Goal: Information Seeking & Learning: Check status

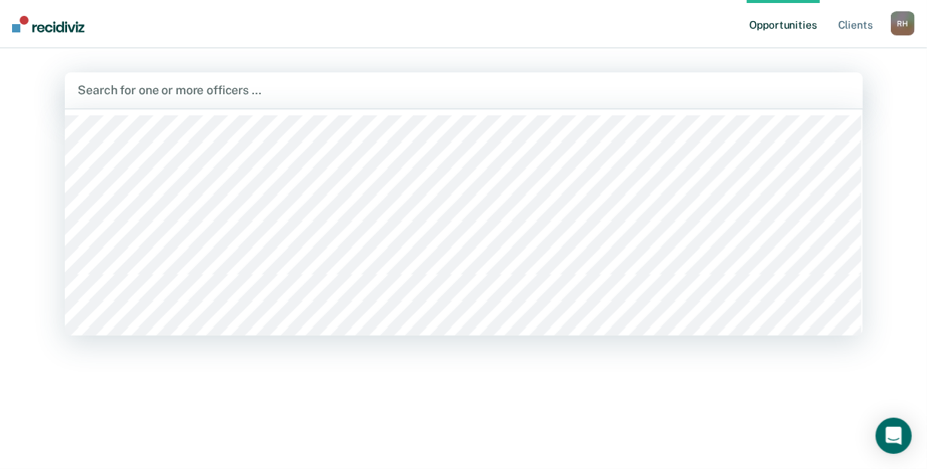
click at [217, 87] on div at bounding box center [463, 89] width 771 height 17
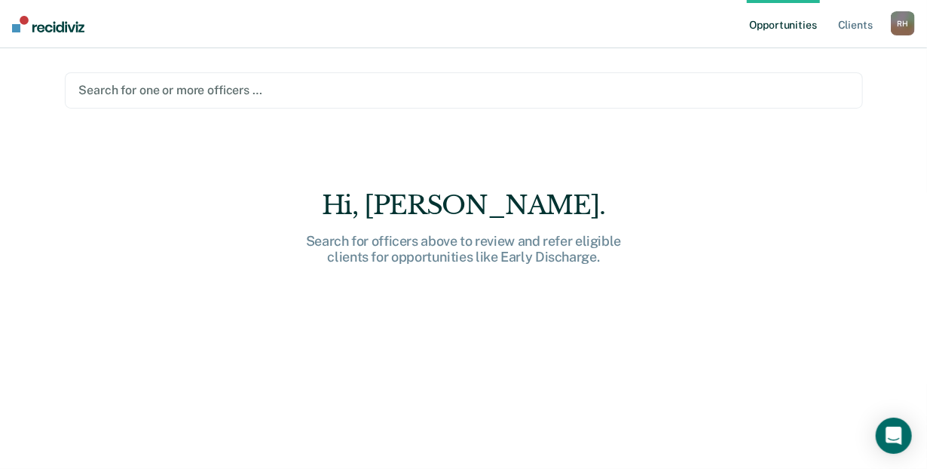
click at [217, 87] on div at bounding box center [463, 89] width 769 height 17
click at [852, 18] on link "Client s" at bounding box center [855, 24] width 41 height 48
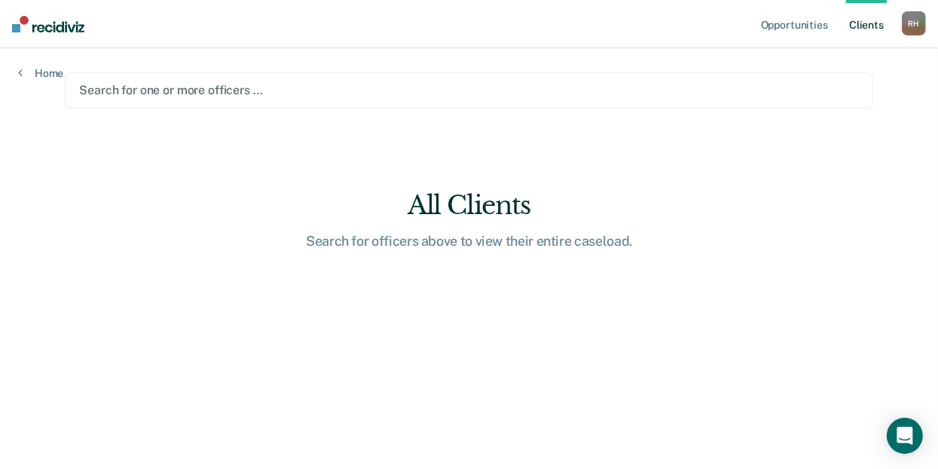
click at [17, 68] on div "Home" at bounding box center [40, 64] width 81 height 32
click at [24, 72] on link "Home" at bounding box center [40, 73] width 45 height 14
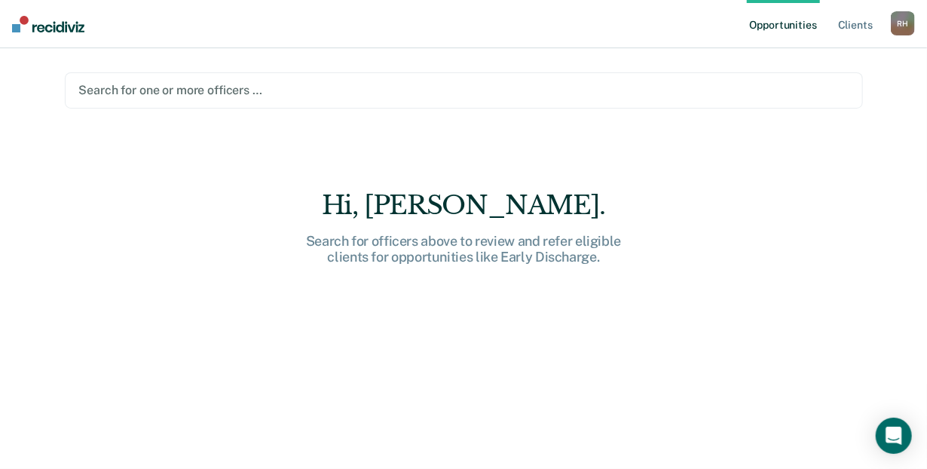
click at [24, 72] on div "Opportunities Client s [PERSON_NAME] [PERSON_NAME] Profile How it works Log Out…" at bounding box center [463, 234] width 927 height 469
click at [24, 20] on img at bounding box center [48, 24] width 72 height 17
click at [861, 27] on link "Client s" at bounding box center [855, 24] width 41 height 48
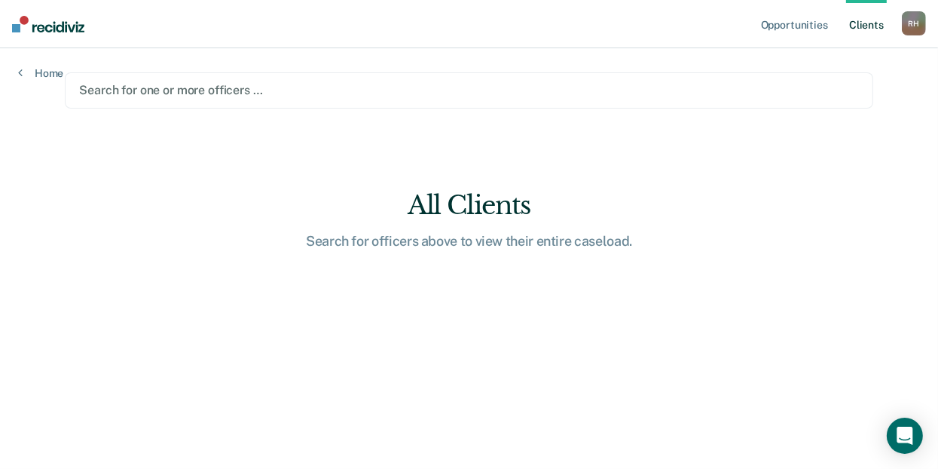
click at [918, 21] on div "R H" at bounding box center [914, 23] width 24 height 24
click at [528, 128] on main "Search for one or more officers … All Clients Search for officers above to view…" at bounding box center [469, 240] width 845 height 384
click at [29, 26] on img at bounding box center [48, 24] width 72 height 17
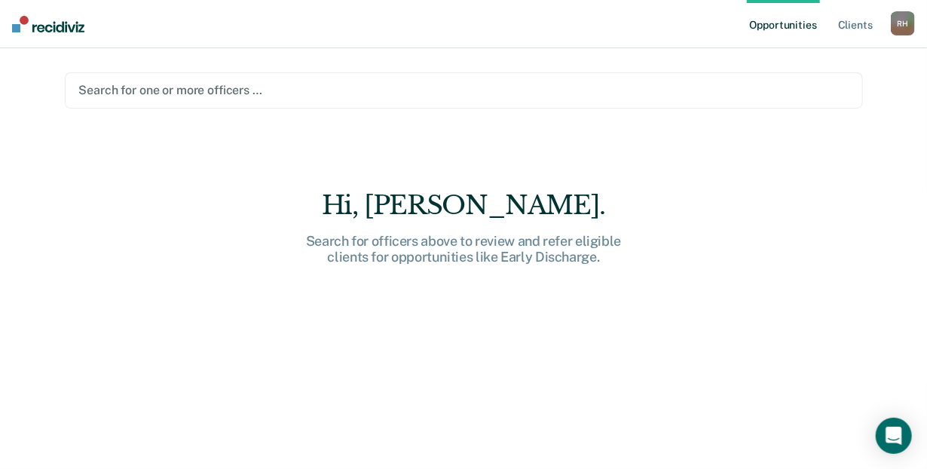
click at [160, 81] on div at bounding box center [463, 89] width 769 height 17
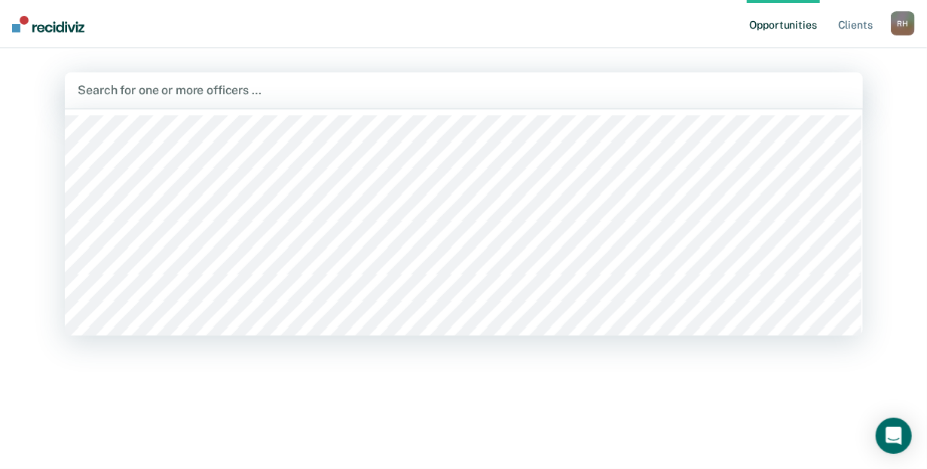
click at [160, 109] on div at bounding box center [464, 222] width 798 height 226
click at [161, 94] on div at bounding box center [463, 89] width 771 height 17
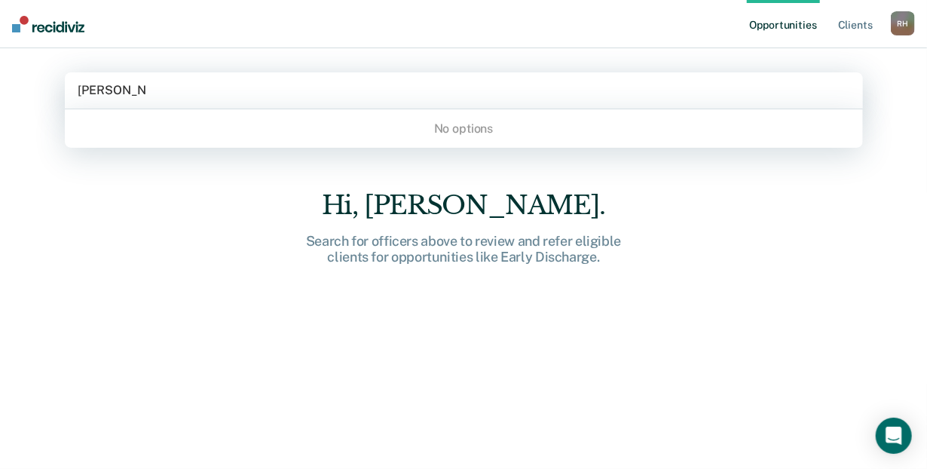
type input "[PERSON_NAME]"
click at [170, 185] on main "0 results available for search term [PERSON_NAME]. Use Up and Down to choose op…" at bounding box center [464, 240] width 834 height 384
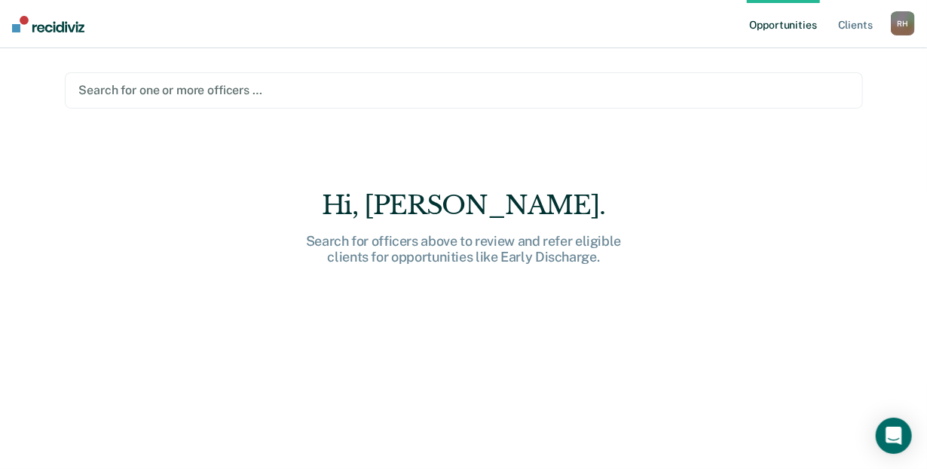
click at [573, 238] on div "Search for officers above to review and refer eligible clients for opportunitie…" at bounding box center [463, 249] width 482 height 32
click at [868, 27] on link "Client s" at bounding box center [855, 24] width 41 height 48
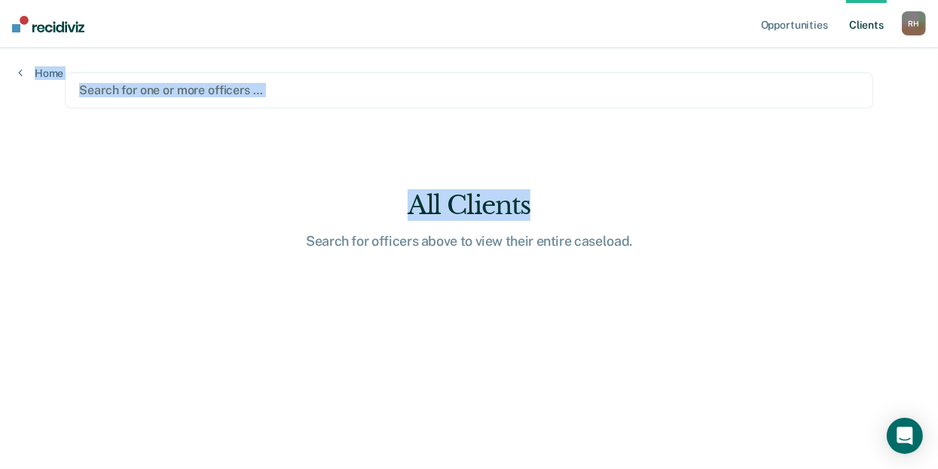
drag, startPoint x: 932, startPoint y: 156, endPoint x: 928, endPoint y: 33, distance: 122.9
click at [928, 33] on div "Opportunities Client s [PERSON_NAME] [PERSON_NAME] Profile How it works Log Out…" at bounding box center [469, 234] width 938 height 469
click at [912, 138] on div "Opportunities Client s [PERSON_NAME] [PERSON_NAME] Profile How it works Log Out…" at bounding box center [469, 234] width 938 height 469
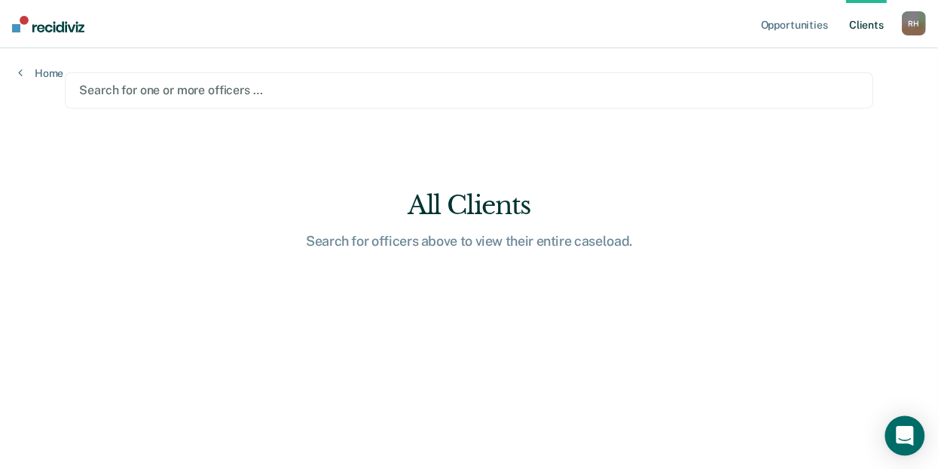
click at [903, 432] on icon "Open Intercom Messenger" at bounding box center [904, 436] width 17 height 20
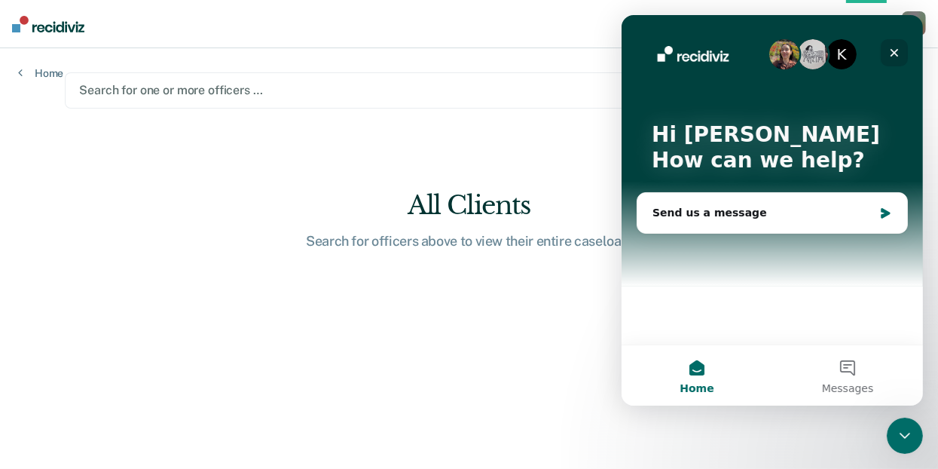
click at [896, 46] on div "Close" at bounding box center [893, 52] width 27 height 27
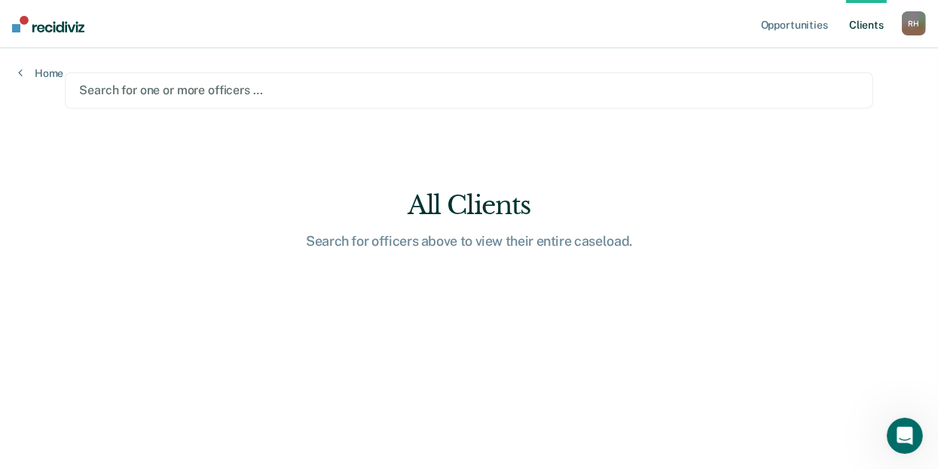
click at [934, 63] on div "Opportunities Client s [PERSON_NAME] [PERSON_NAME] Profile How it works Log Out…" at bounding box center [469, 234] width 938 height 469
click at [870, 2] on link "Client s" at bounding box center [866, 24] width 41 height 48
click at [870, 1] on link "Client s" at bounding box center [866, 24] width 41 height 48
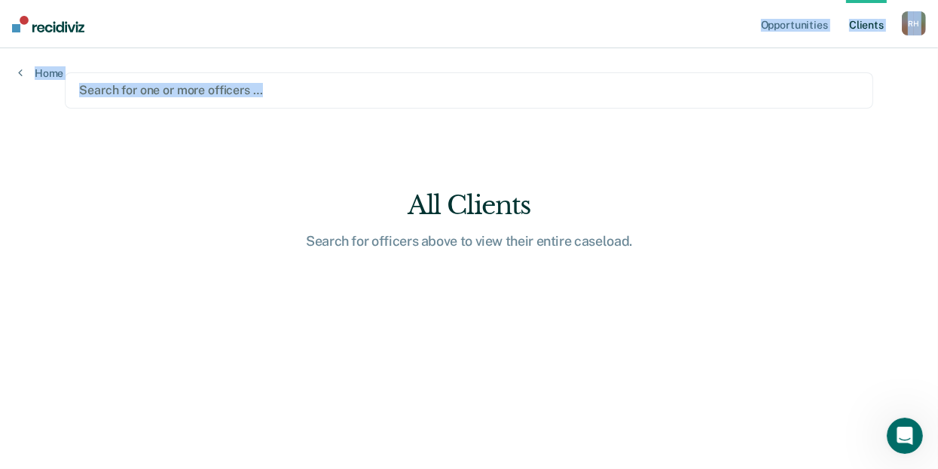
drag, startPoint x: 659, startPoint y: 23, endPoint x: 646, endPoint y: 84, distance: 62.4
click at [646, 84] on div "Opportunities Client s [PERSON_NAME] [PERSON_NAME] Profile How it works Log Out…" at bounding box center [469, 234] width 938 height 469
click at [647, 63] on main "Search for one or more officers … All Clients Search for officers above to view…" at bounding box center [469, 240] width 845 height 384
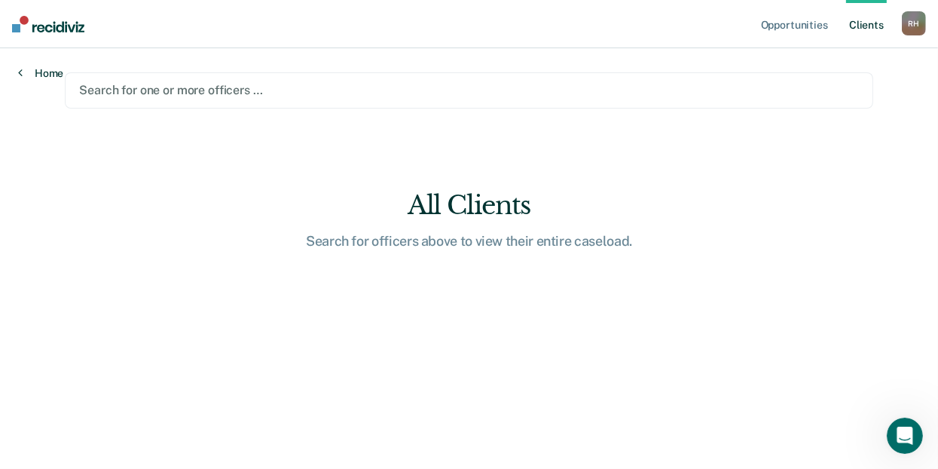
click at [25, 72] on link "Home" at bounding box center [40, 73] width 45 height 14
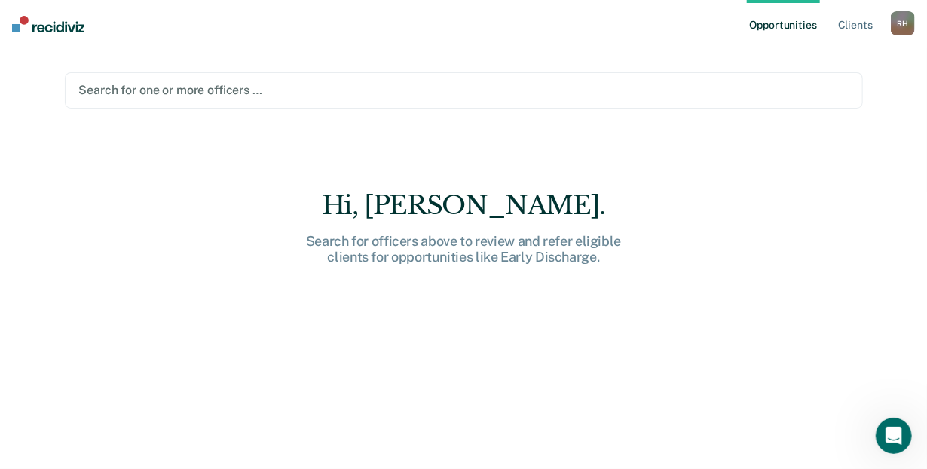
click at [25, 72] on div "Opportunities Client s [PERSON_NAME] [PERSON_NAME] Profile How it works Log Out…" at bounding box center [463, 234] width 927 height 469
click at [458, 225] on div "Hi, [PERSON_NAME]. Search for officers above to review and refer eligible clien…" at bounding box center [463, 227] width 482 height 75
click at [465, 213] on div "Hi, [PERSON_NAME]." at bounding box center [463, 205] width 482 height 31
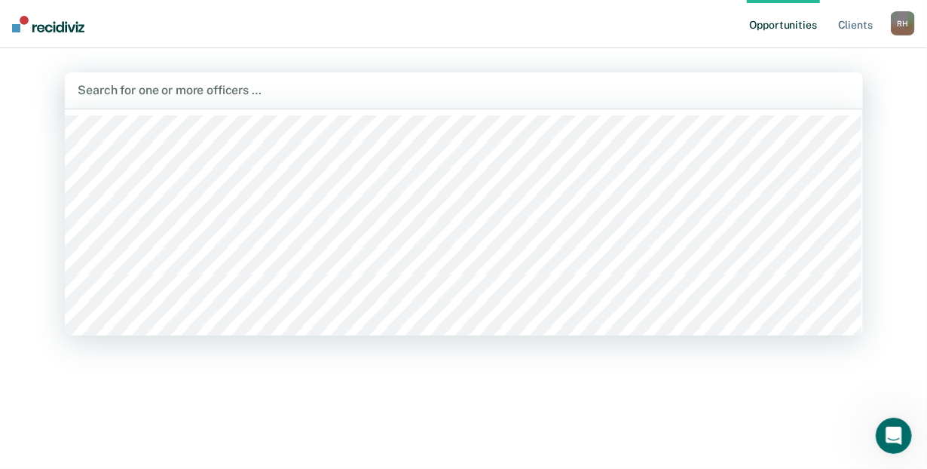
click at [280, 83] on div at bounding box center [463, 89] width 771 height 17
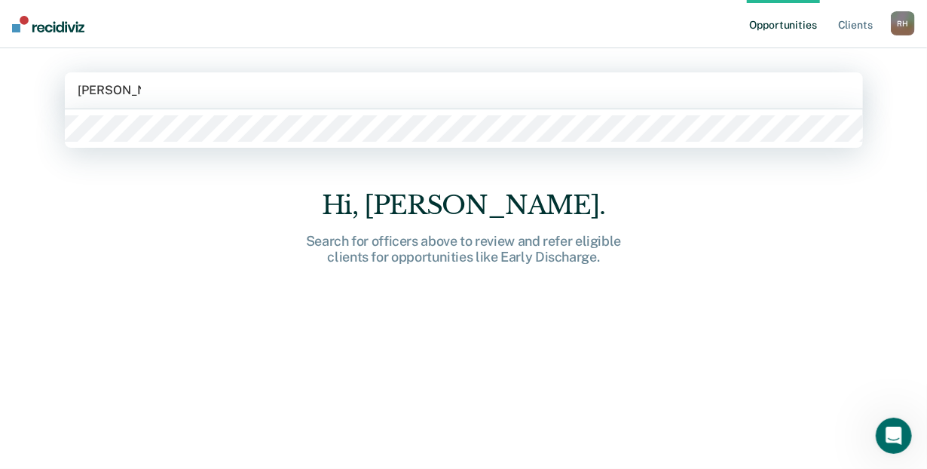
type input "[PERSON_NAME]"
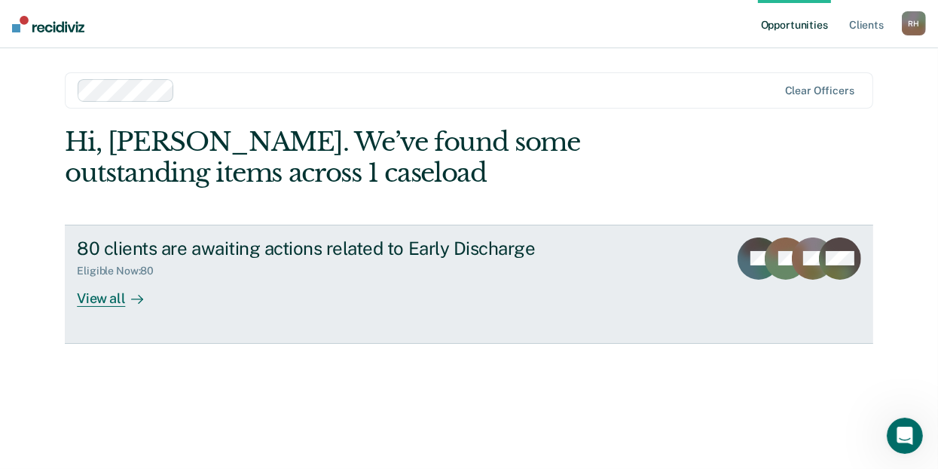
click at [99, 300] on div "View all" at bounding box center [119, 291] width 84 height 29
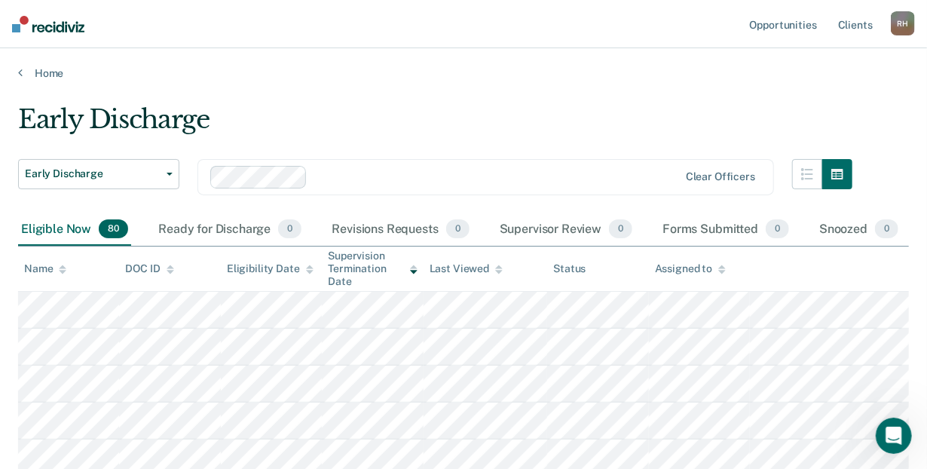
click at [32, 262] on div "Name" at bounding box center [45, 268] width 42 height 13
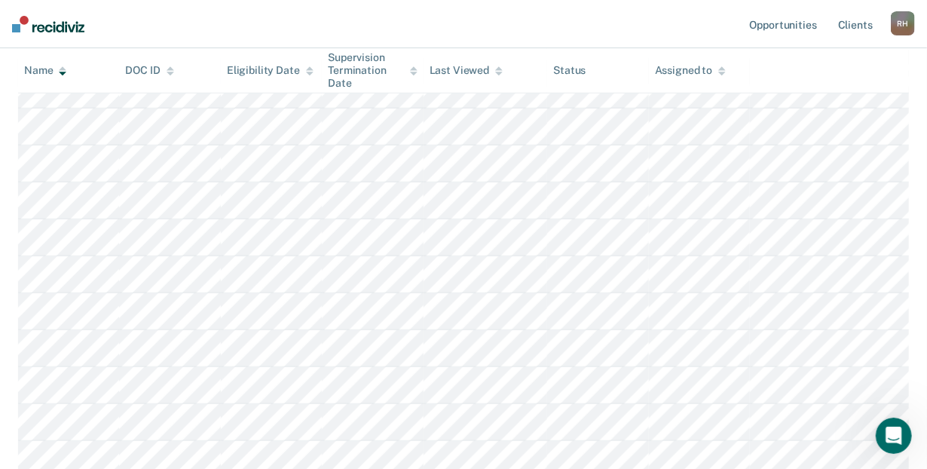
scroll to position [1090, 0]
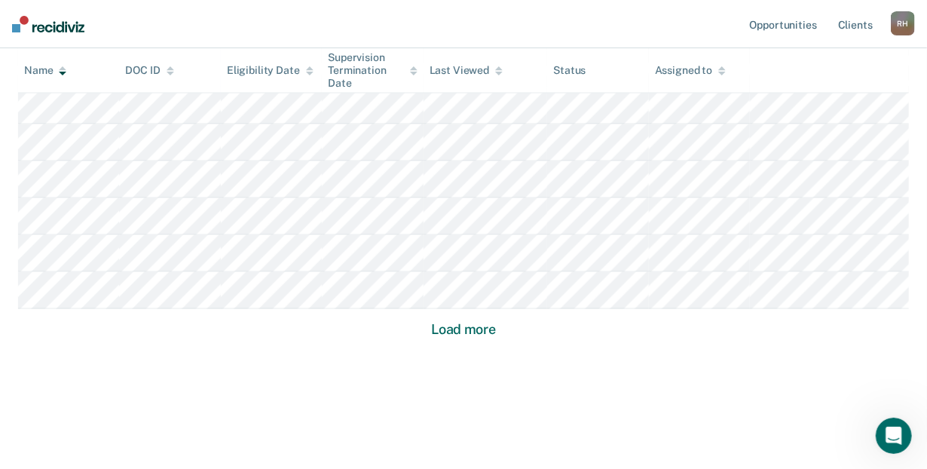
click at [480, 325] on button "Load more" at bounding box center [463, 330] width 73 height 18
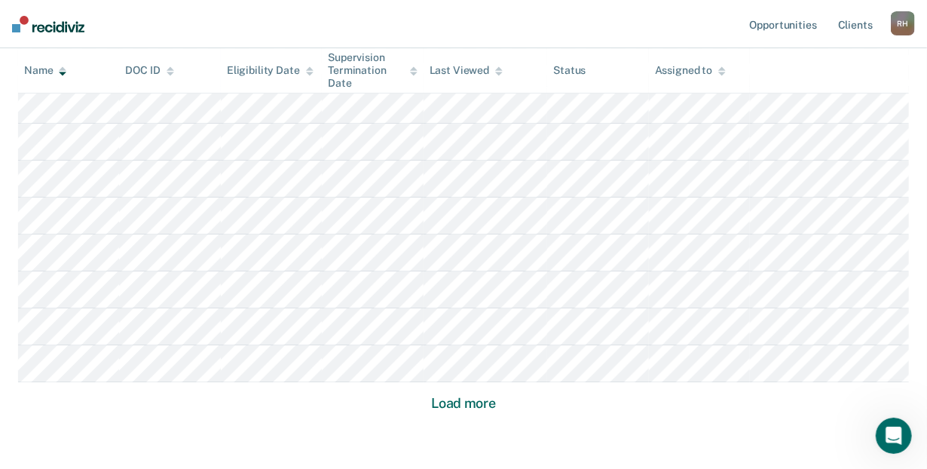
scroll to position [2148, 0]
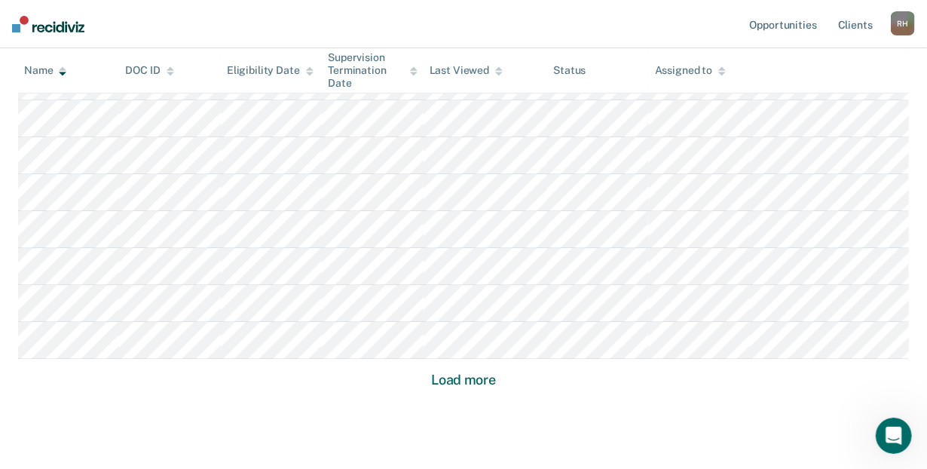
click at [480, 374] on button "Load more" at bounding box center [463, 380] width 73 height 18
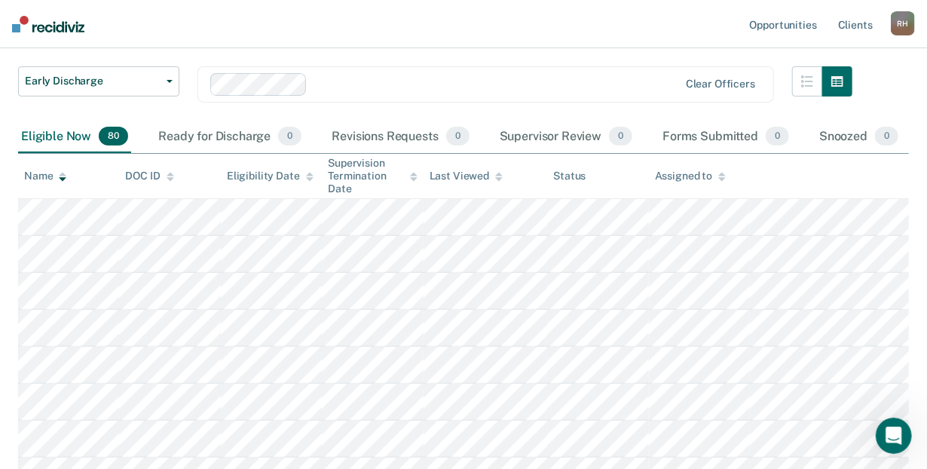
scroll to position [88, 0]
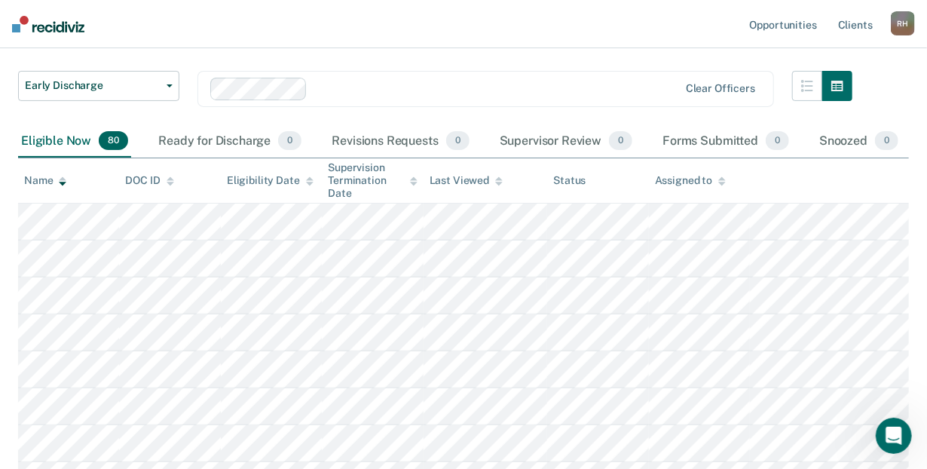
click at [58, 141] on div "Eligible Now 80" at bounding box center [74, 141] width 113 height 33
click at [42, 182] on div "Name" at bounding box center [45, 180] width 42 height 13
click at [60, 183] on icon at bounding box center [63, 181] width 8 height 10
click at [63, 176] on icon at bounding box center [63, 178] width 8 height 4
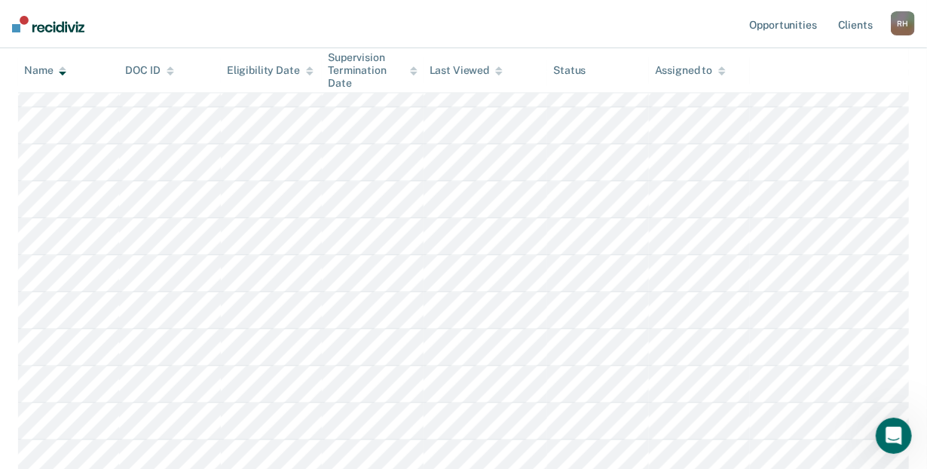
scroll to position [32, 0]
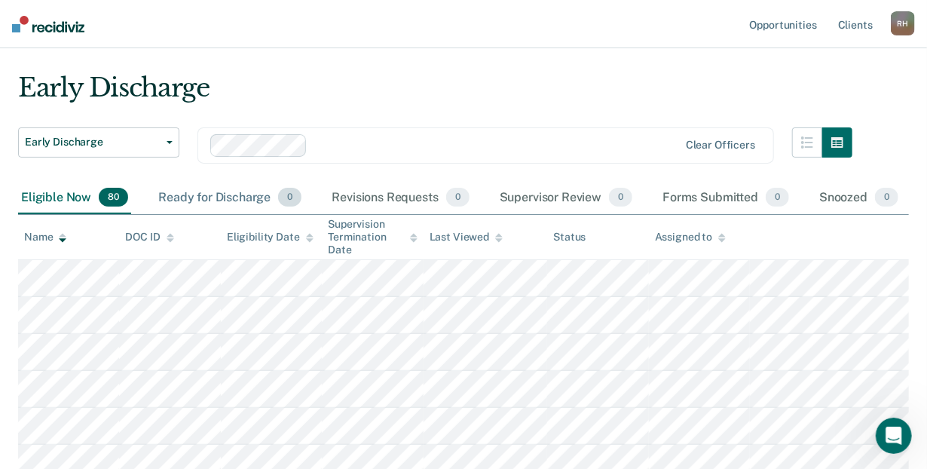
click at [181, 188] on div "Ready for Discharge 0" at bounding box center [229, 198] width 149 height 33
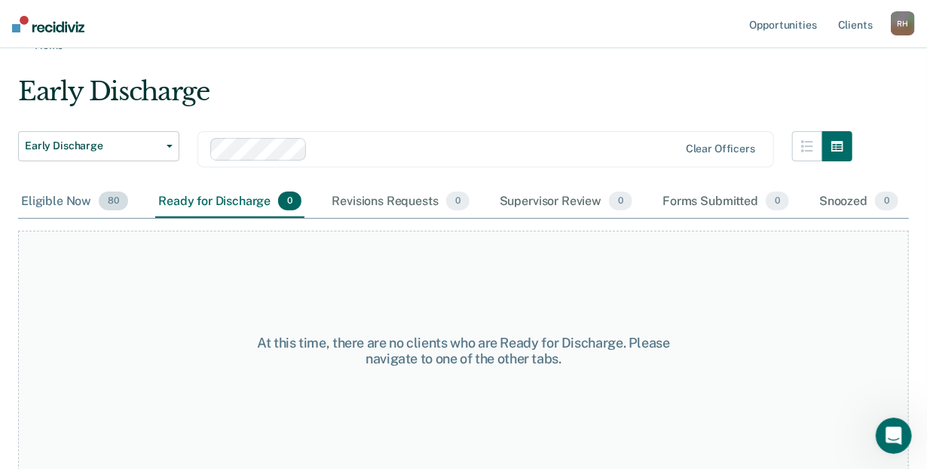
click at [53, 195] on div "Eligible Now 80" at bounding box center [74, 201] width 113 height 33
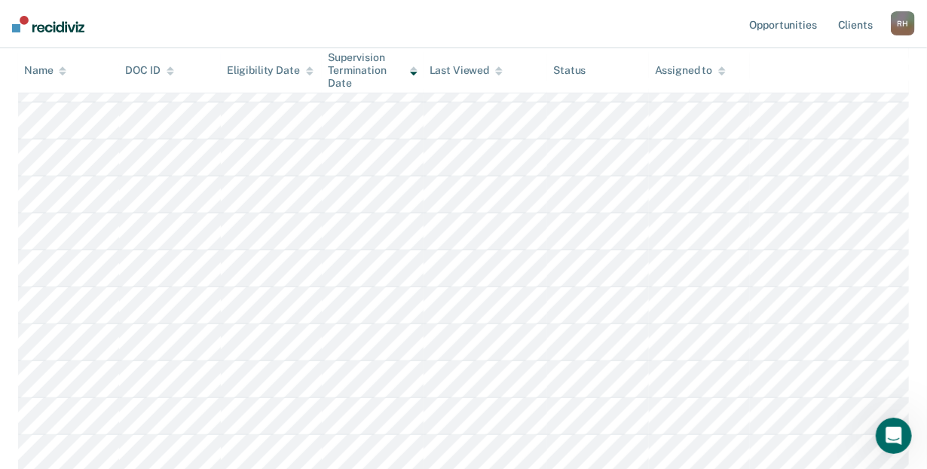
scroll to position [44, 0]
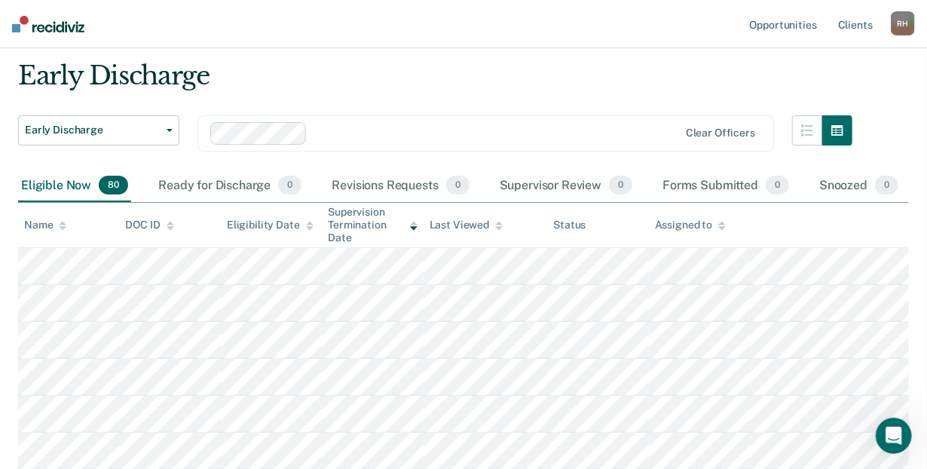
click at [63, 227] on icon at bounding box center [63, 228] width 8 height 4
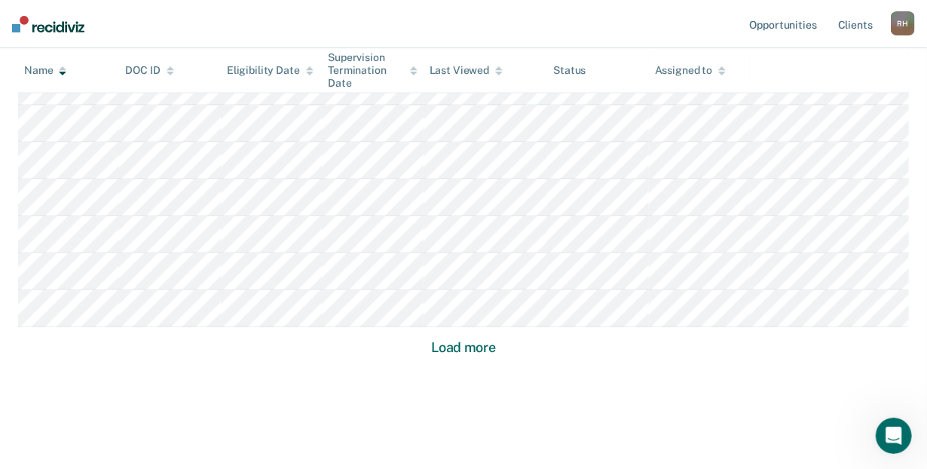
scroll to position [1074, 0]
click at [474, 341] on button "Load more" at bounding box center [463, 347] width 73 height 18
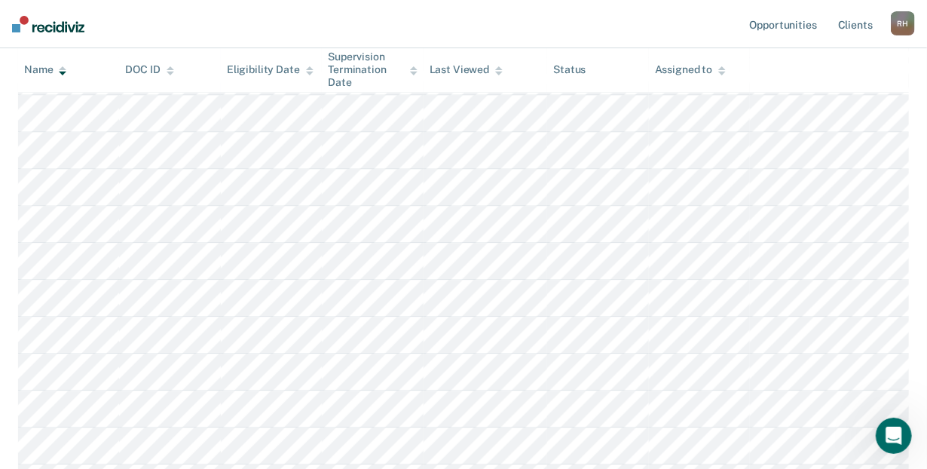
scroll to position [1368, 0]
